Goal: Communication & Community: Share content

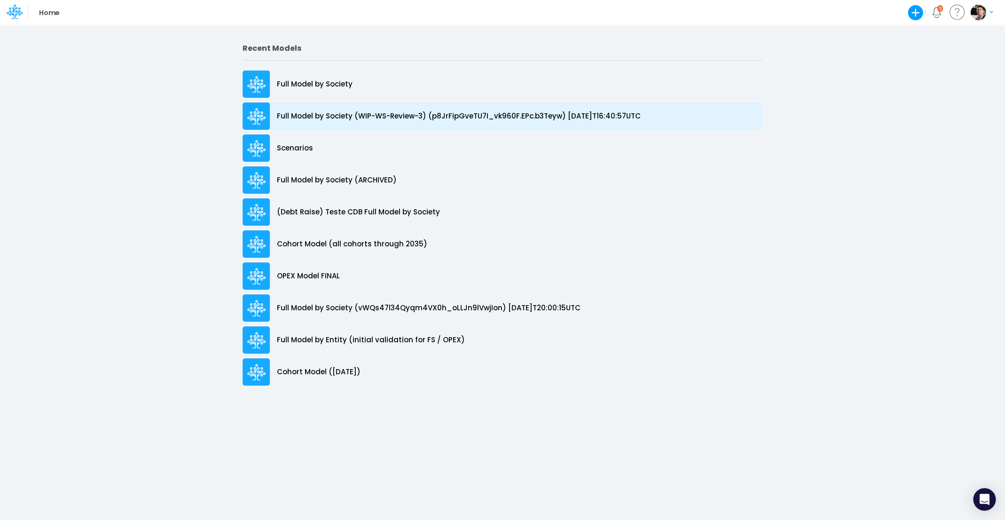
click at [388, 114] on p "Full Model by Society (WIP-WS-Review-3) (p8JrFipGveTU7I_vk960F.EPc.b3Teyw) 2025…" at bounding box center [459, 116] width 364 height 11
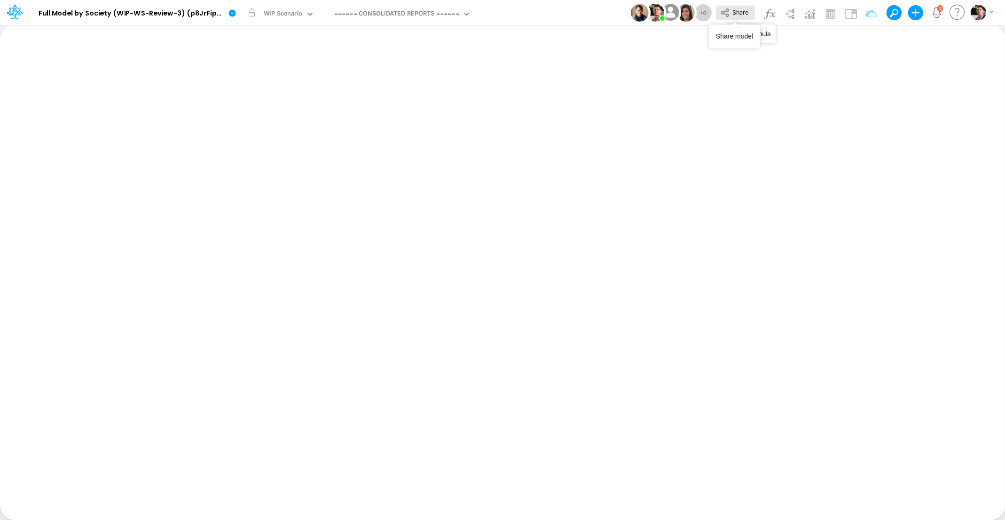
click at [742, 15] on span "Share" at bounding box center [740, 11] width 16 height 7
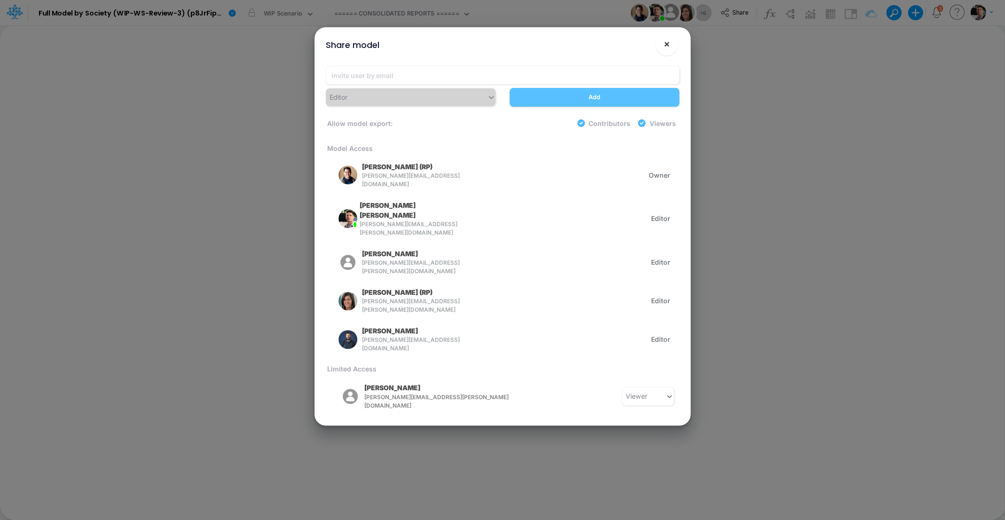
click at [665, 45] on span "×" at bounding box center [667, 43] width 6 height 11
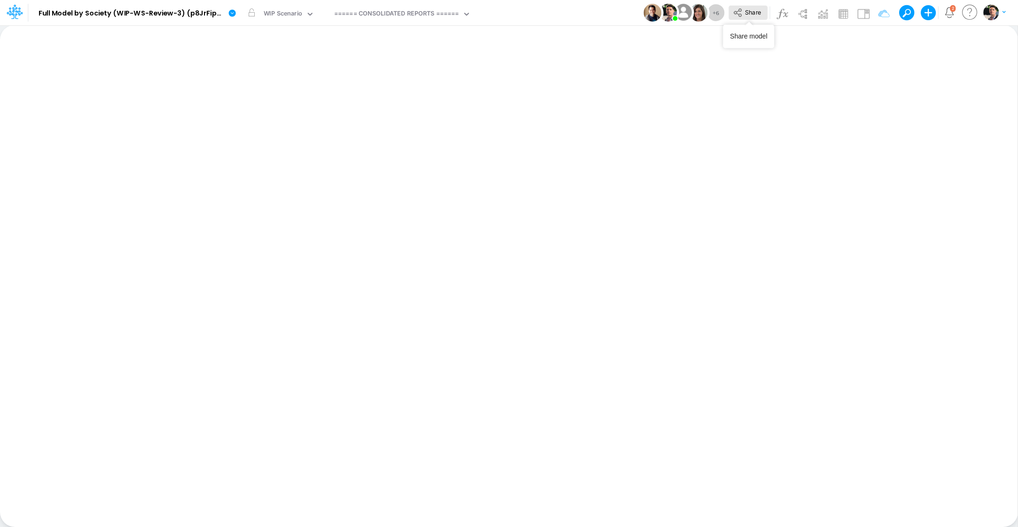
click at [753, 15] on span "Share" at bounding box center [753, 11] width 16 height 7
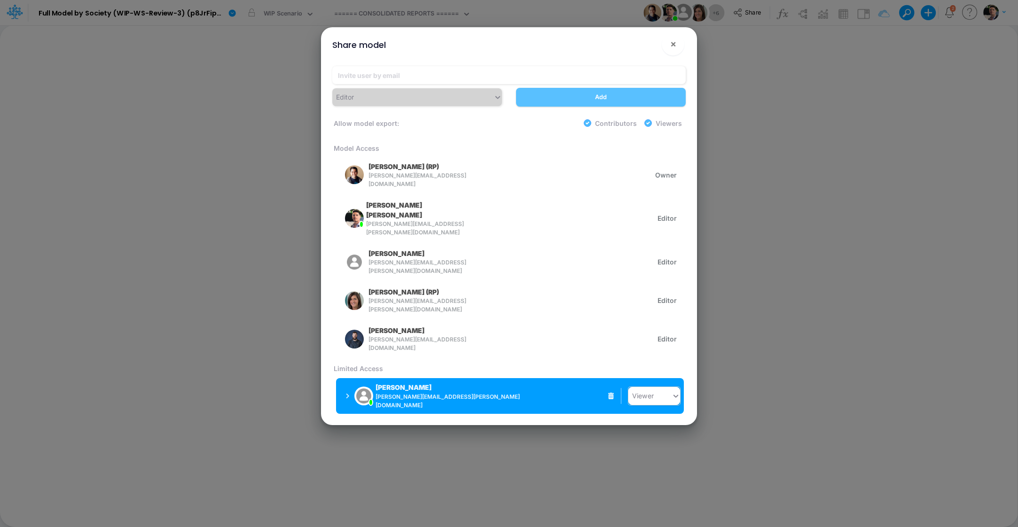
click at [657, 388] on div "Viewer" at bounding box center [649, 396] width 43 height 16
click at [656, 329] on div "Editor" at bounding box center [654, 337] width 52 height 17
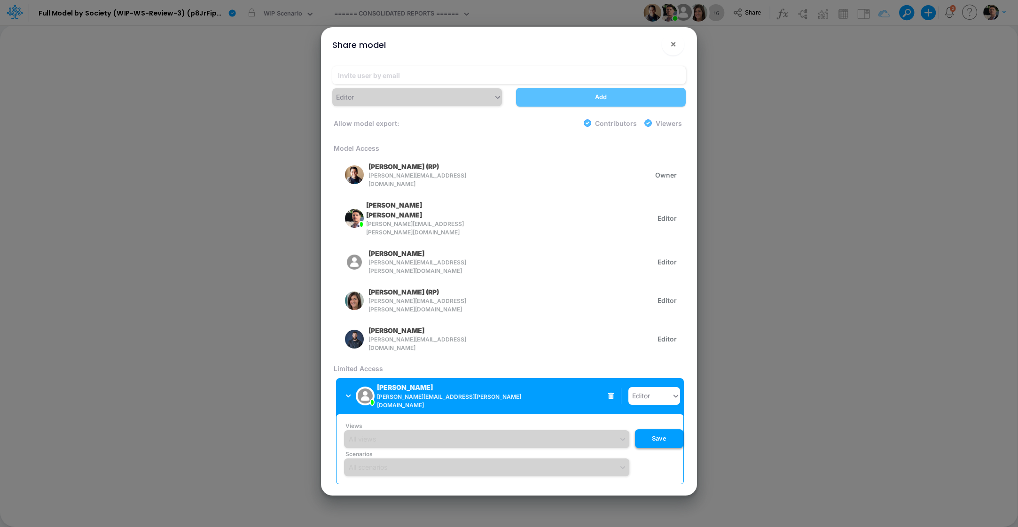
click at [660, 430] on button "Save" at bounding box center [659, 439] width 48 height 19
